Goal: Information Seeking & Learning: Learn about a topic

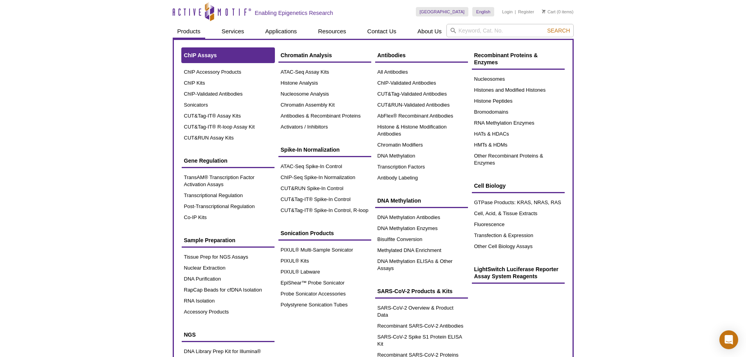
click at [191, 54] on span "ChIP Assays" at bounding box center [200, 55] width 33 height 6
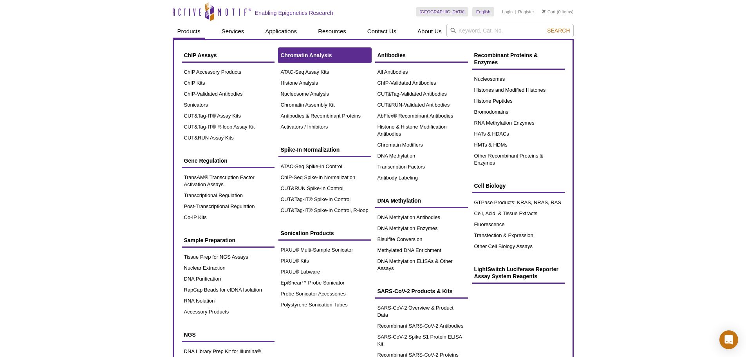
click at [303, 57] on span "Chromatin Analysis" at bounding box center [306, 55] width 51 height 6
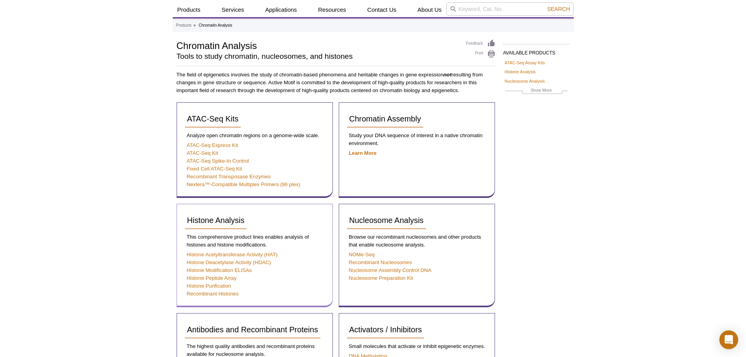
scroll to position [18, 0]
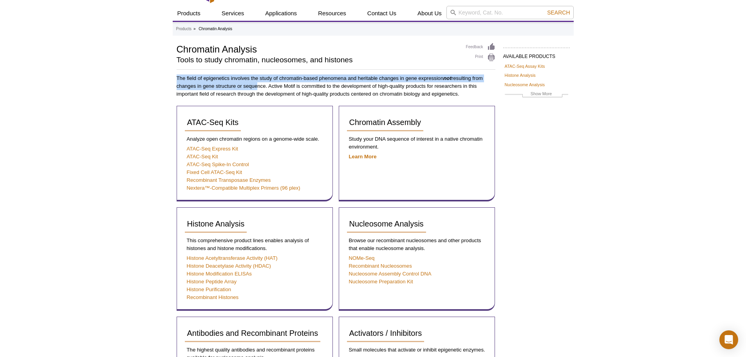
drag, startPoint x: 176, startPoint y: 80, endPoint x: 254, endPoint y: 86, distance: 78.1
click at [254, 86] on div "AVAILABLE PRODUCTS ATAC-Seq Assay Kits Histone Analysis Nucleosome Analysis Chr…" at bounding box center [373, 333] width 401 height 580
